Goal: Task Accomplishment & Management: Use online tool/utility

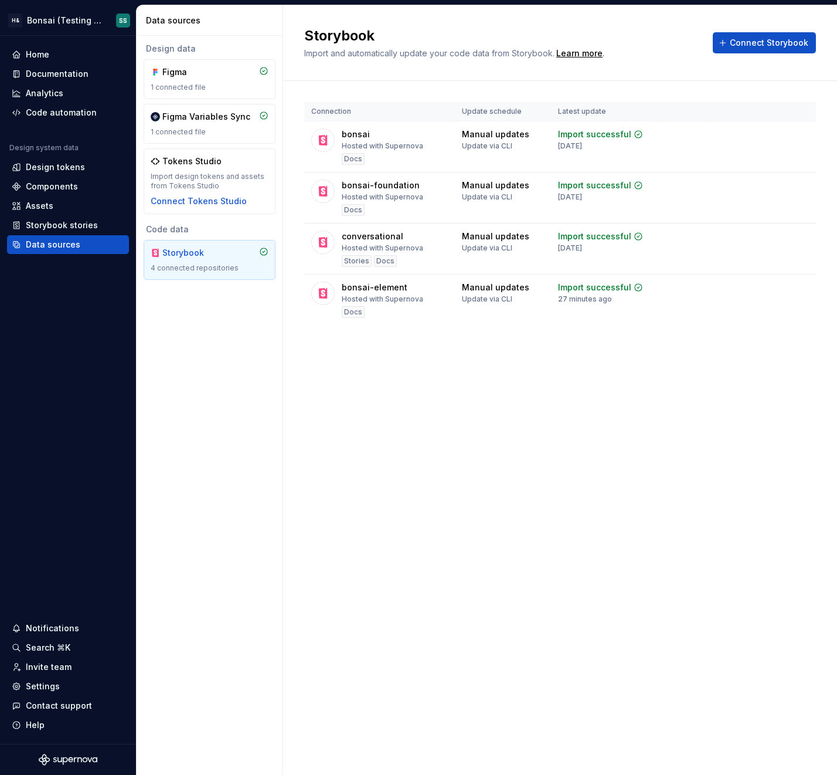
click at [592, 432] on div "Storybook Import and automatically update your code data from Storybook. Learn …" at bounding box center [560, 389] width 554 height 769
click at [554, 398] on div "Storybook Import and automatically update your code data from Storybook. Learn …" at bounding box center [560, 389] width 554 height 769
click at [370, 436] on div "Storybook Import and automatically update your code data from Storybook. Learn …" at bounding box center [560, 389] width 554 height 769
